Goal: Obtain resource: Download file/media

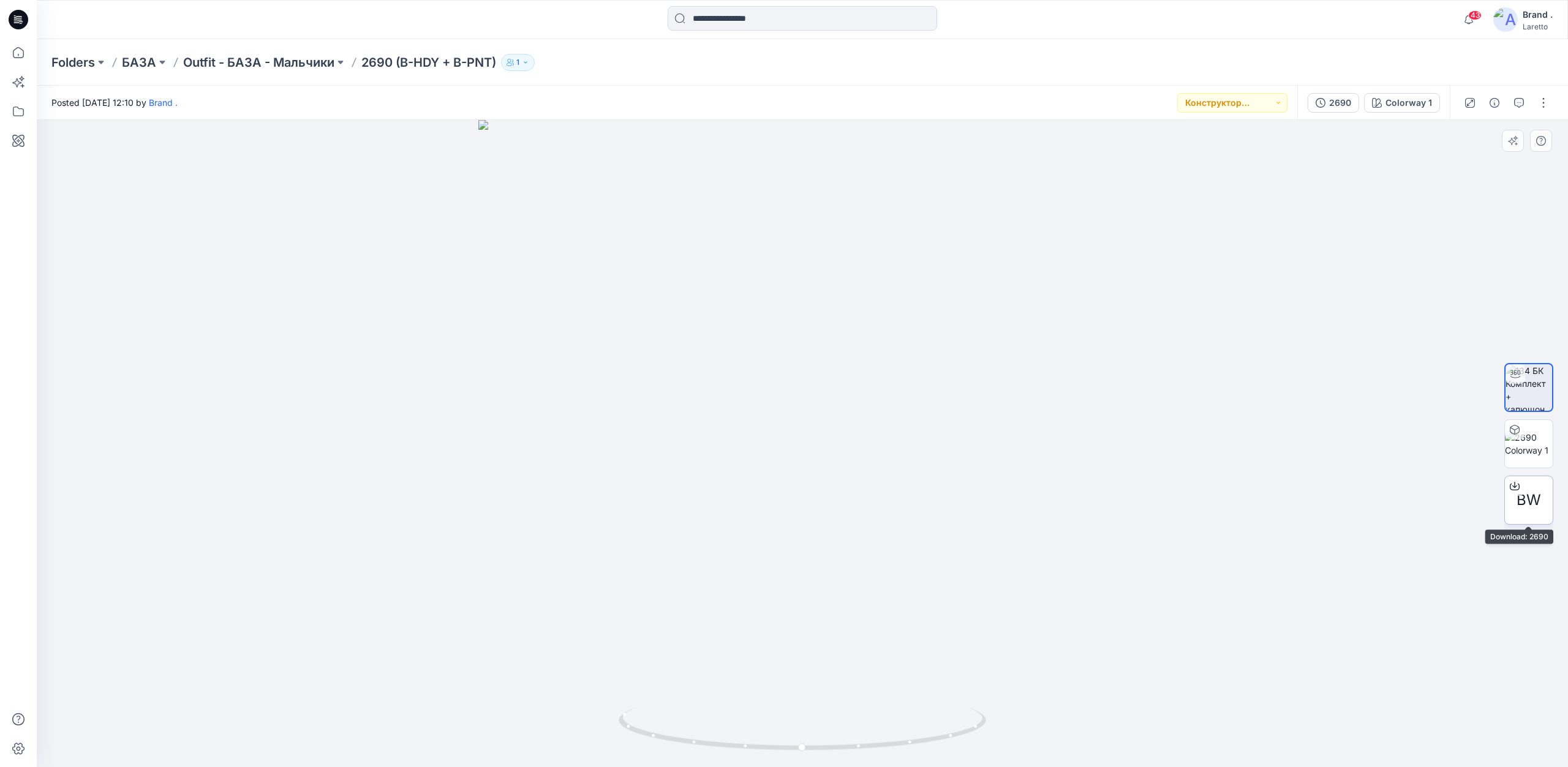
click at [1529, 503] on span "BW" at bounding box center [1528, 500] width 24 height 22
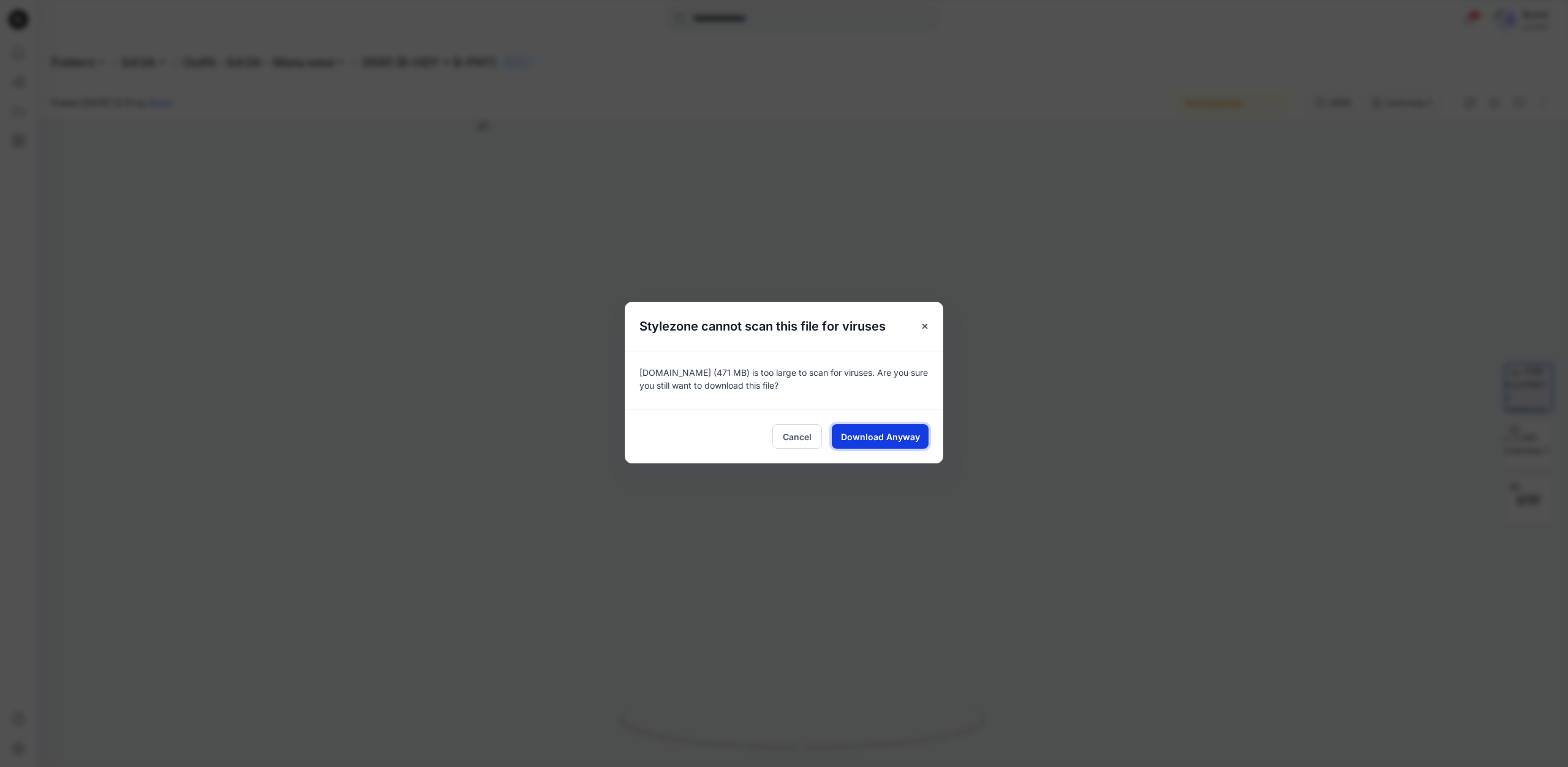
click at [914, 434] on span "Download Anyway" at bounding box center [880, 436] width 79 height 13
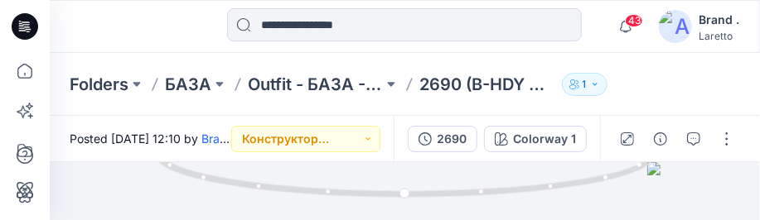
drag, startPoint x: 318, startPoint y: 1032, endPoint x: 36139, endPoint y: 35989, distance: 50051.0
click at [760, 220] on html "43 Notifications Your style 2736 is ready 16 minutes ago Your style 1936 (K-SWT…" at bounding box center [380, 110] width 760 height 220
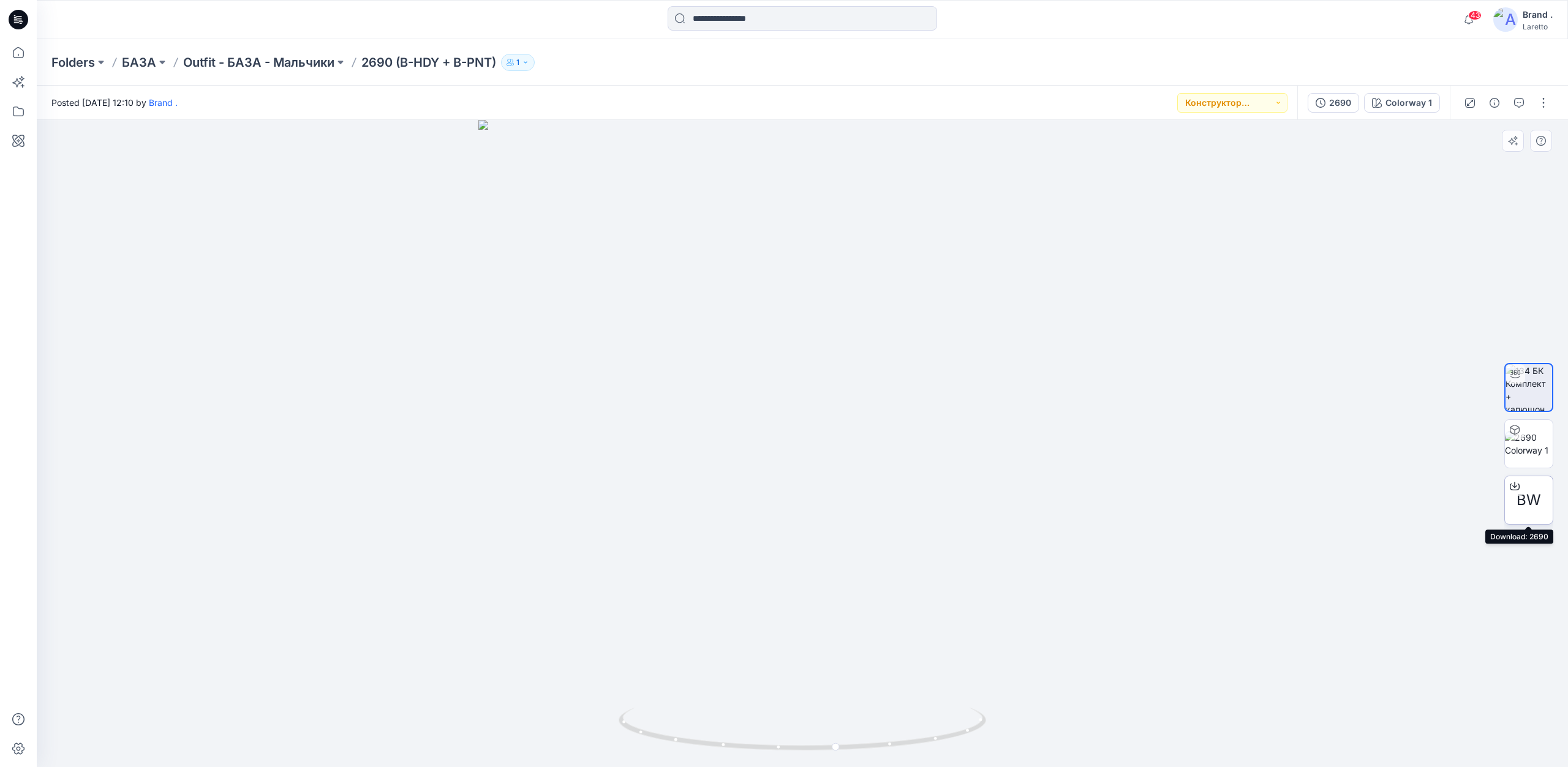
click at [1520, 497] on span "BW" at bounding box center [1528, 500] width 24 height 22
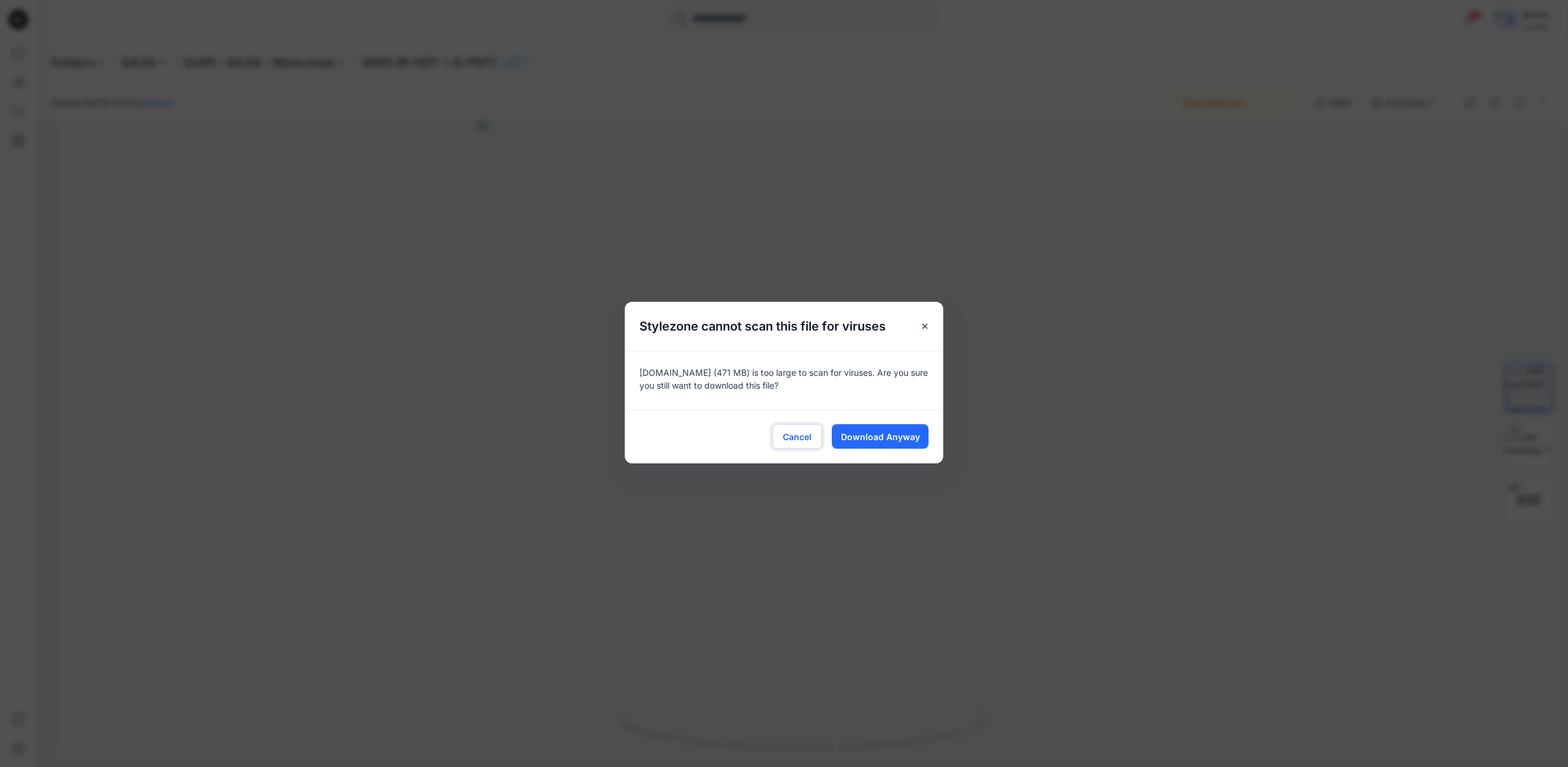
click at [796, 437] on span "Cancel" at bounding box center [797, 436] width 29 height 13
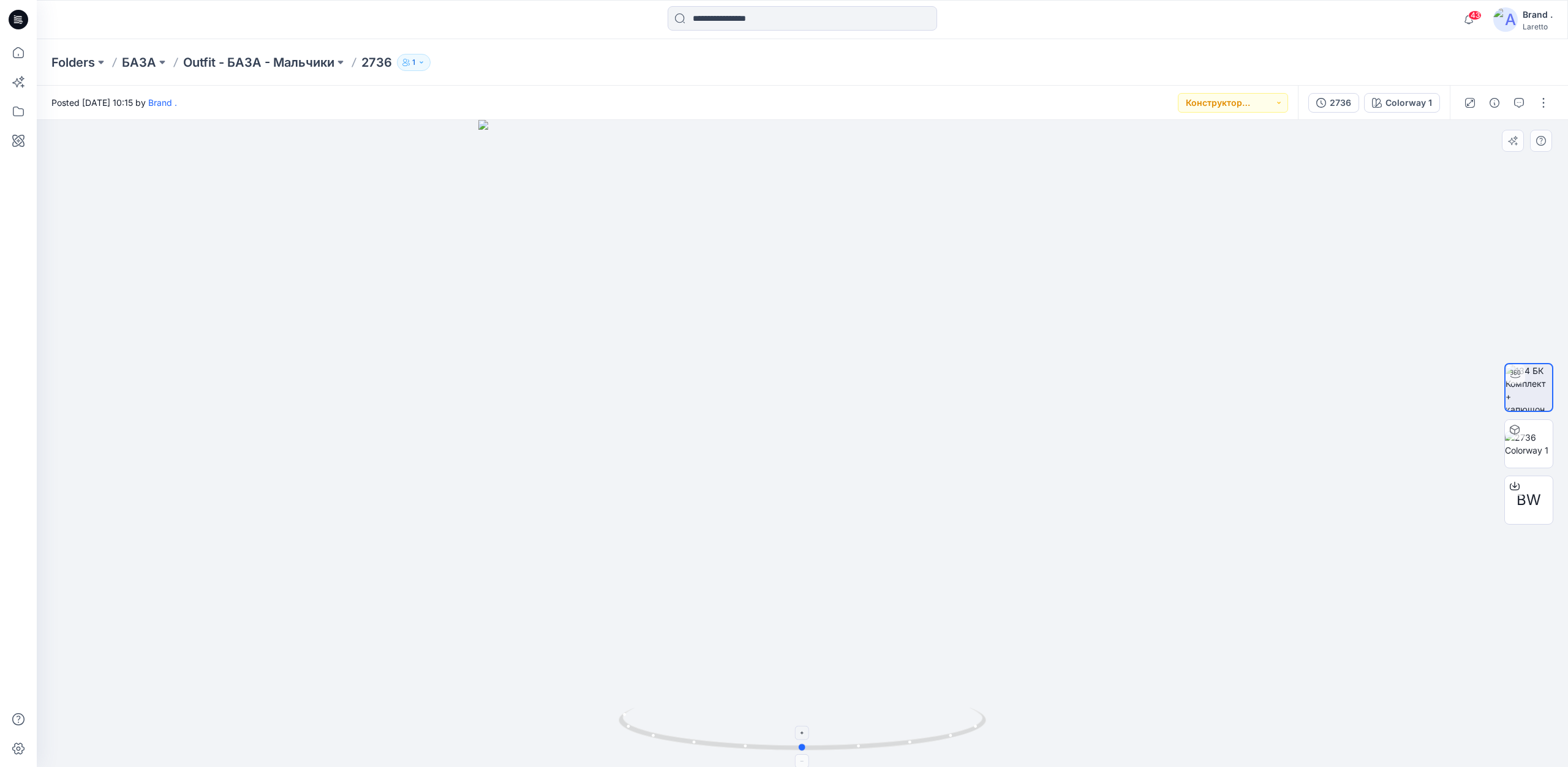
click at [650, 718] on icon at bounding box center [804, 731] width 370 height 46
